Goal: Task Accomplishment & Management: Use online tool/utility

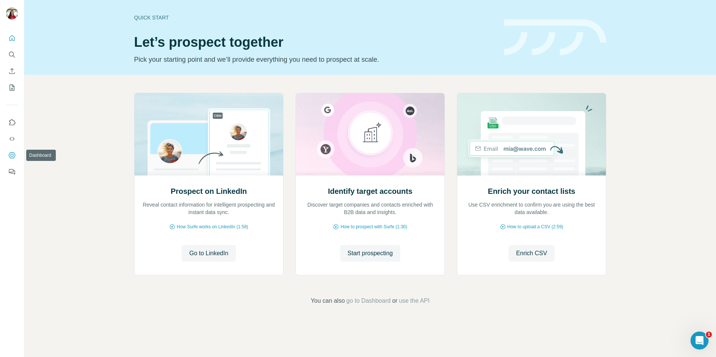
click at [13, 157] on icon "Dashboard" at bounding box center [11, 155] width 7 height 7
